Goal: Task Accomplishment & Management: Complete application form

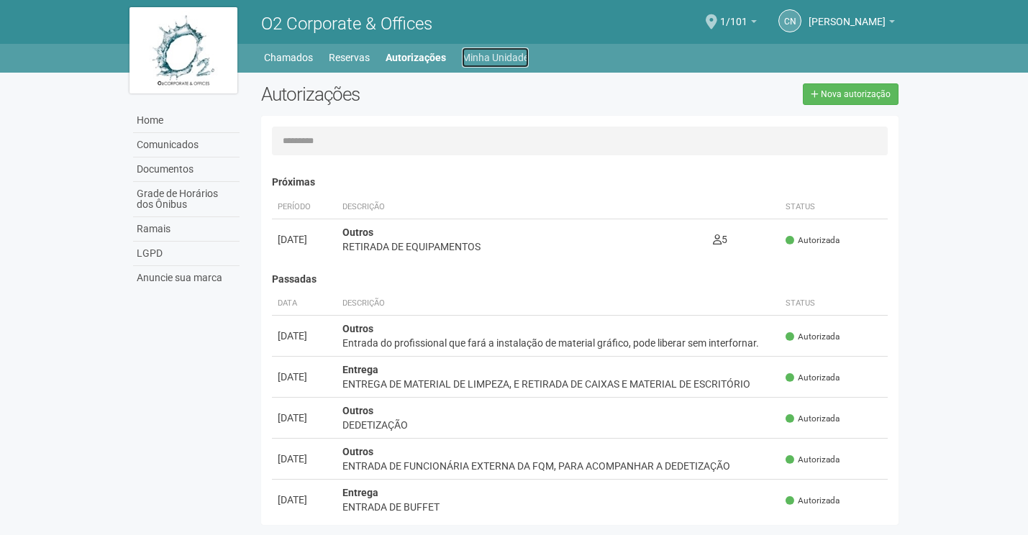
click at [486, 58] on link "Minha Unidade" at bounding box center [495, 57] width 67 height 20
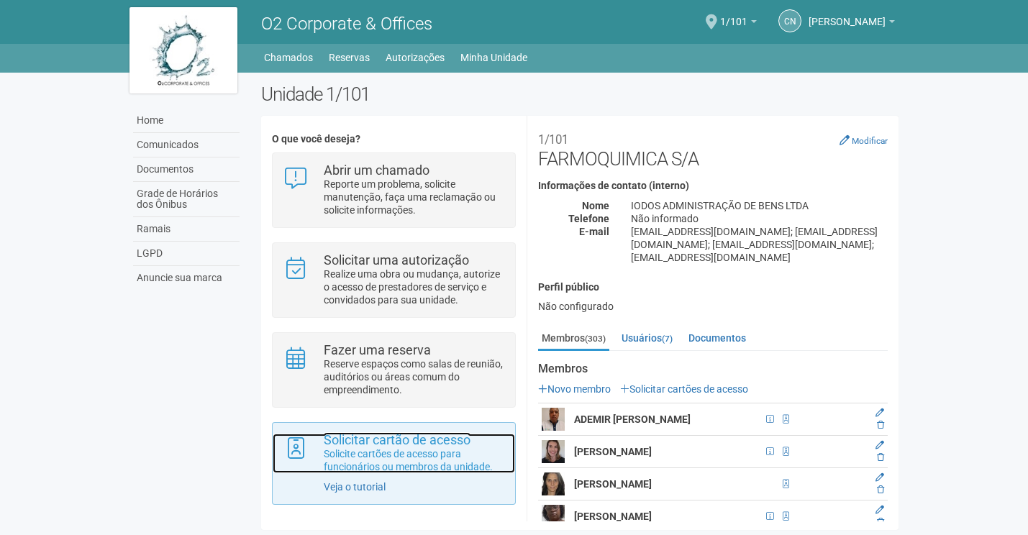
click at [373, 466] on p "Solicite cartões de acesso para funcionários ou membros da unidade." at bounding box center [414, 460] width 181 height 26
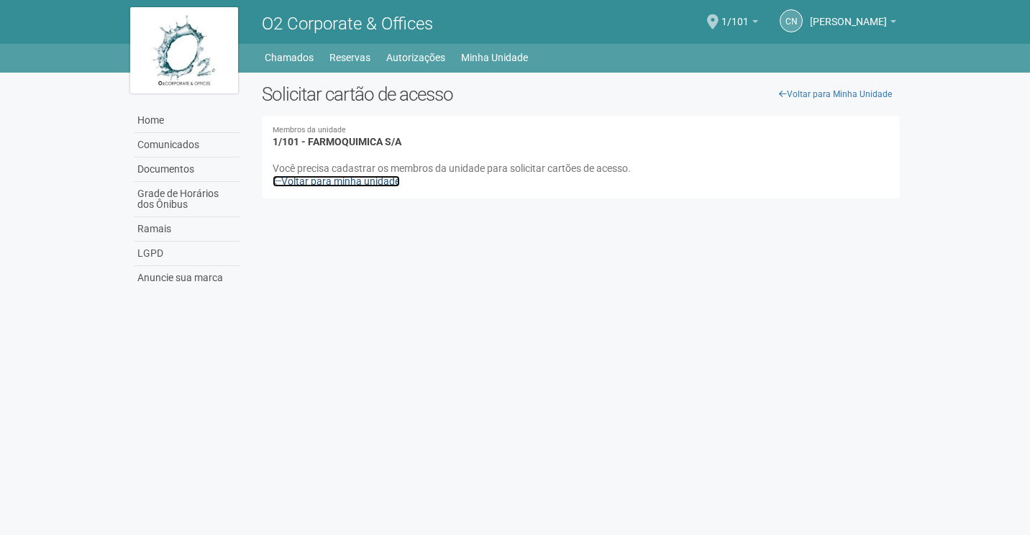
click at [280, 183] on icon at bounding box center [277, 181] width 9 height 10
click at [276, 182] on icon at bounding box center [277, 181] width 9 height 10
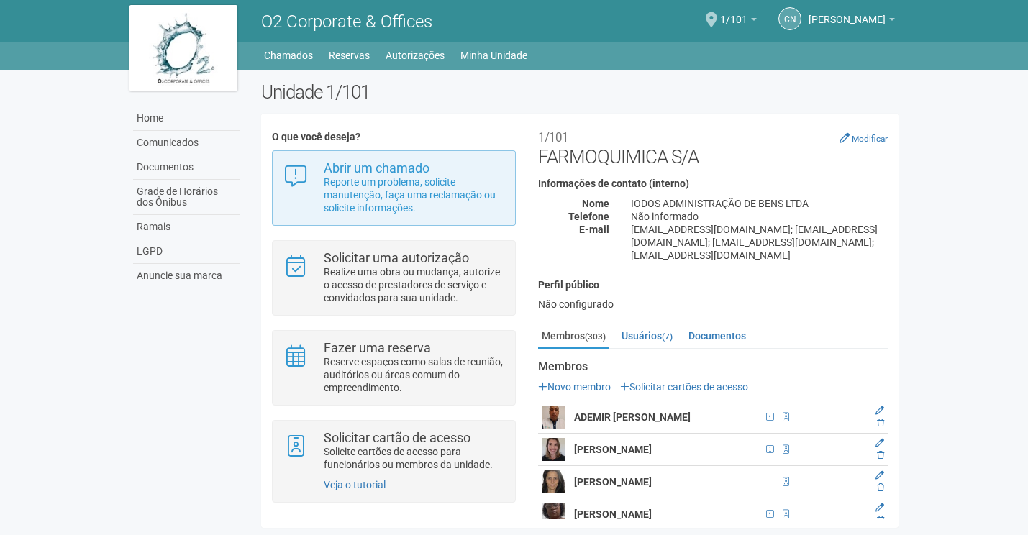
scroll to position [234, 0]
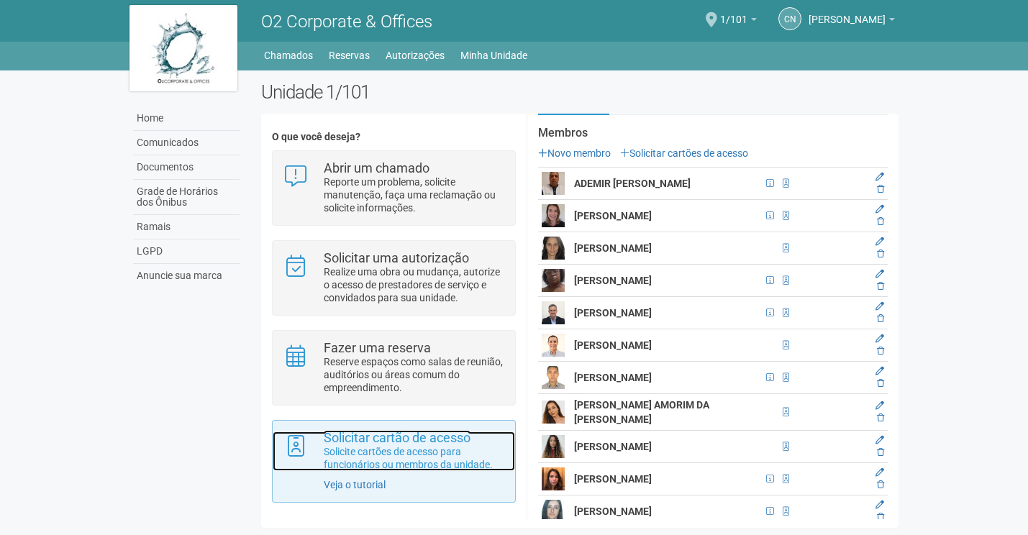
click at [388, 445] on p "Solicite cartões de acesso para funcionários ou membros da unidade." at bounding box center [414, 458] width 181 height 26
